Goal: Task Accomplishment & Management: Manage account settings

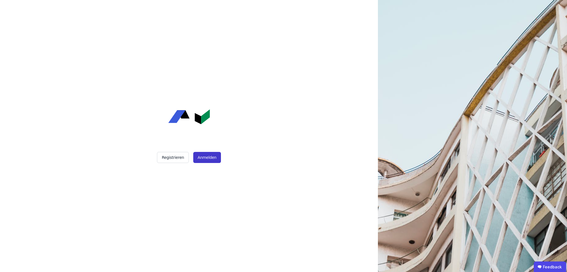
click at [212, 158] on button "Anmelden" at bounding box center [207, 157] width 28 height 11
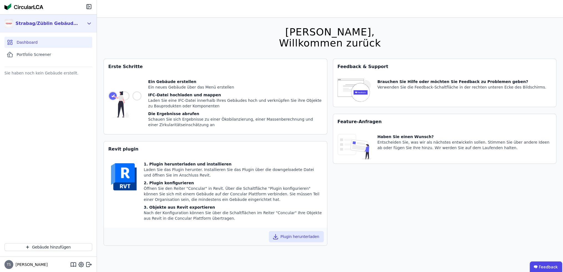
click at [86, 24] on div "Strabag/Züblin Gebäuderessourcenpass Gruppe" at bounding box center [48, 24] width 97 height 18
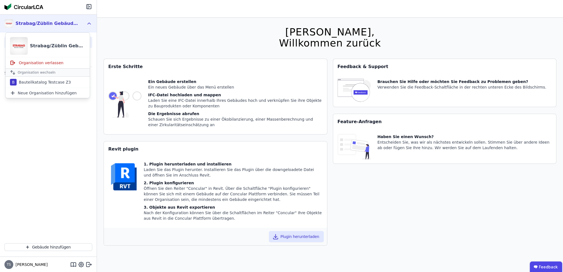
click at [47, 126] on div "Sie haben noch kein Gebäude erstellt." at bounding box center [48, 154] width 97 height 170
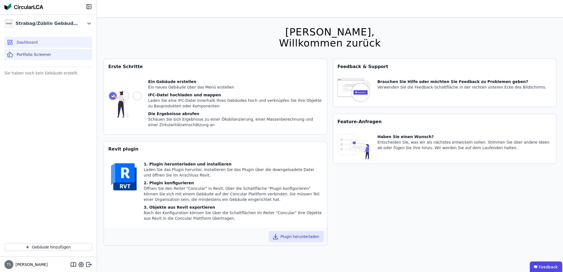
click at [27, 57] on span "Portfolio Screener" at bounding box center [34, 55] width 35 height 6
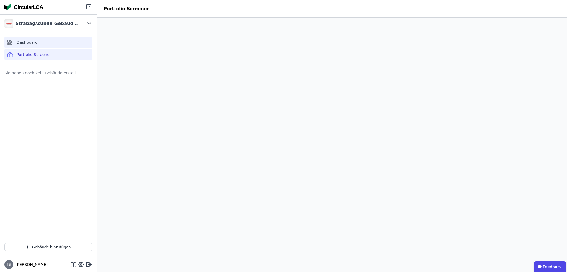
click at [29, 45] on span "Dashboard" at bounding box center [27, 43] width 21 height 6
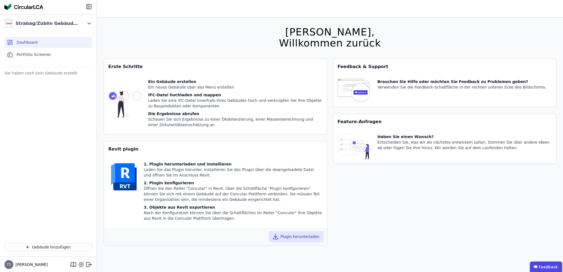
click at [83, 265] on icon at bounding box center [81, 264] width 5 height 5
select select "*"
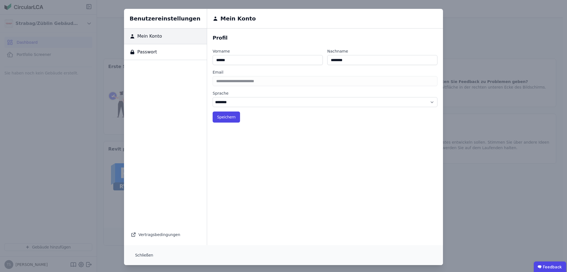
click at [151, 49] on span "Passwort" at bounding box center [146, 52] width 22 height 7
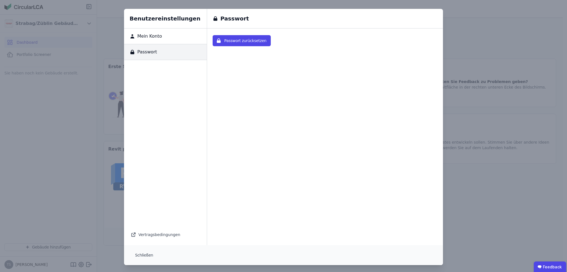
click at [153, 34] on span "Mein Konto" at bounding box center [148, 36] width 27 height 7
select select "*"
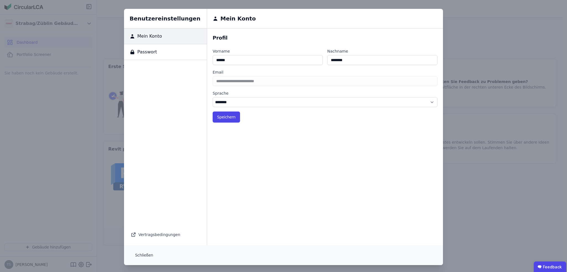
click at [101, 78] on div "Benutzereinstellungen Mein Konto Passwort Vertragsbedingungen Mein Konto Profil…" at bounding box center [283, 137] width 567 height 274
click at [138, 254] on button "Schließen" at bounding box center [144, 255] width 27 height 11
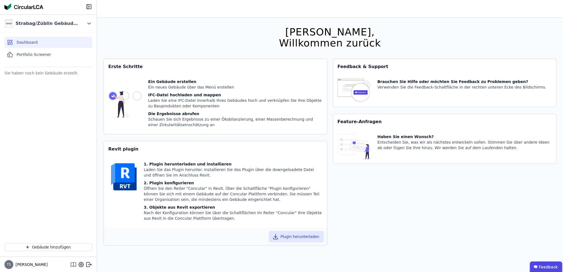
click at [75, 266] on icon at bounding box center [73, 265] width 7 height 7
click at [446, 33] on div "Hallo Tobias, Willkommen zurück Sie verwenden derzeit eine Beta-Version. Es kön…" at bounding box center [330, 154] width 453 height 272
